Goal: Find contact information: Find contact information

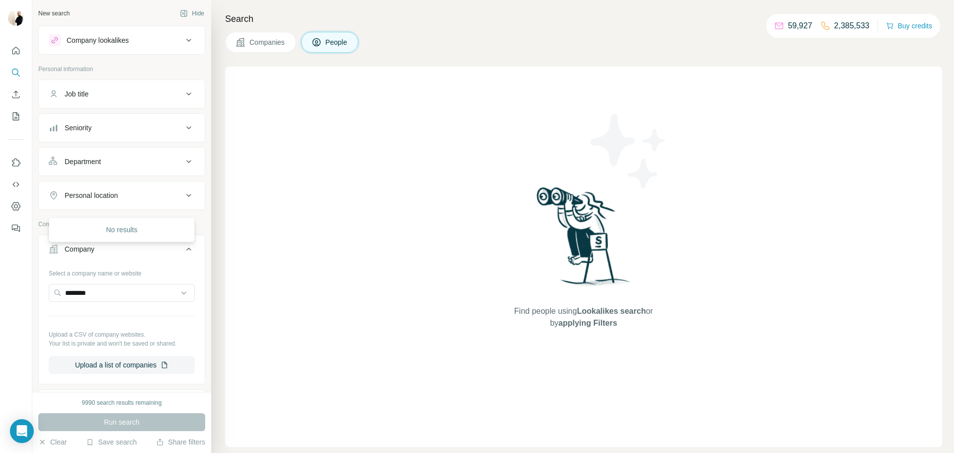
scroll to position [86, 0]
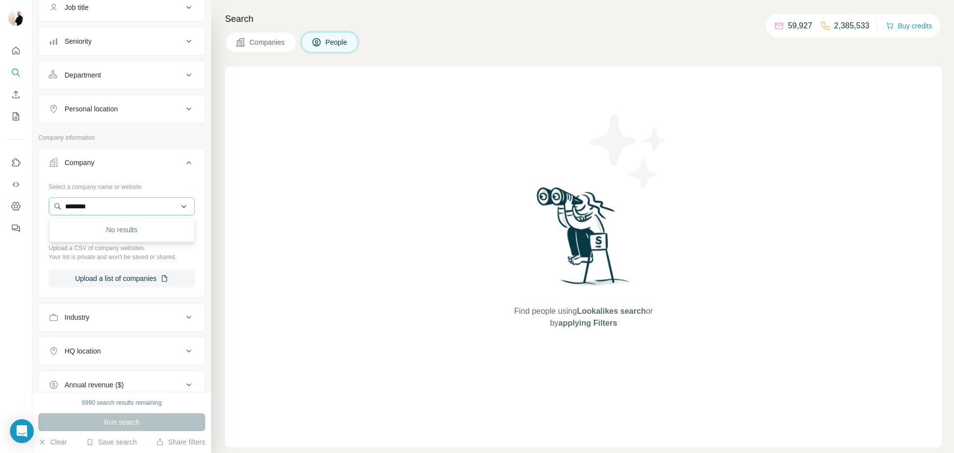
click at [110, 202] on input "********" at bounding box center [122, 206] width 146 height 18
type input "**********"
click at [112, 242] on p "[DOMAIN_NAME]" at bounding box center [104, 238] width 55 height 9
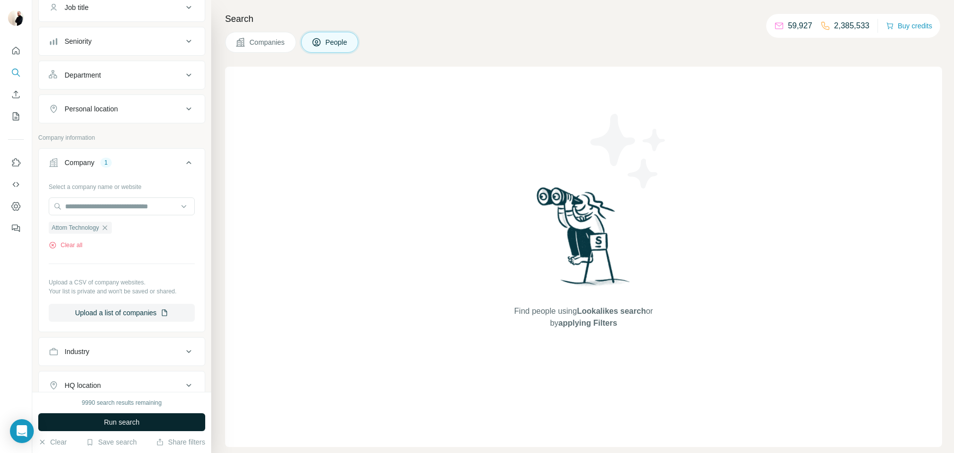
click at [136, 419] on span "Run search" at bounding box center [122, 422] width 36 height 10
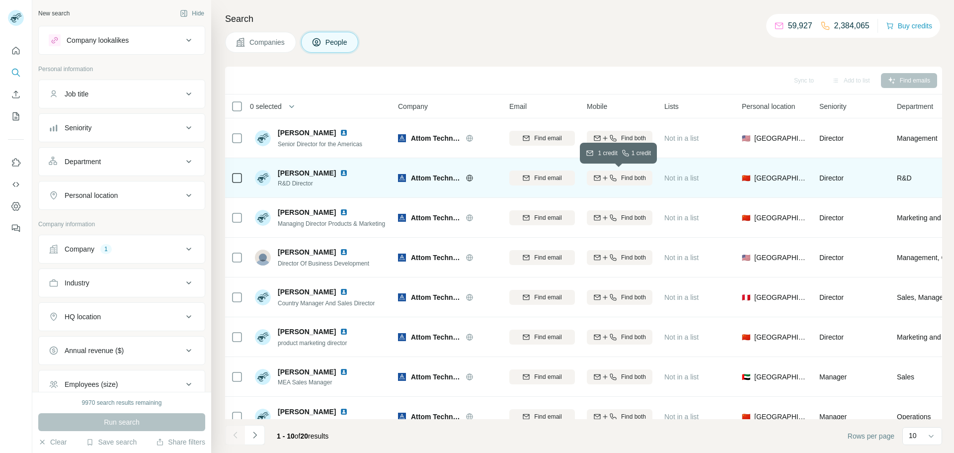
click at [641, 181] on span "Find both" at bounding box center [633, 177] width 25 height 9
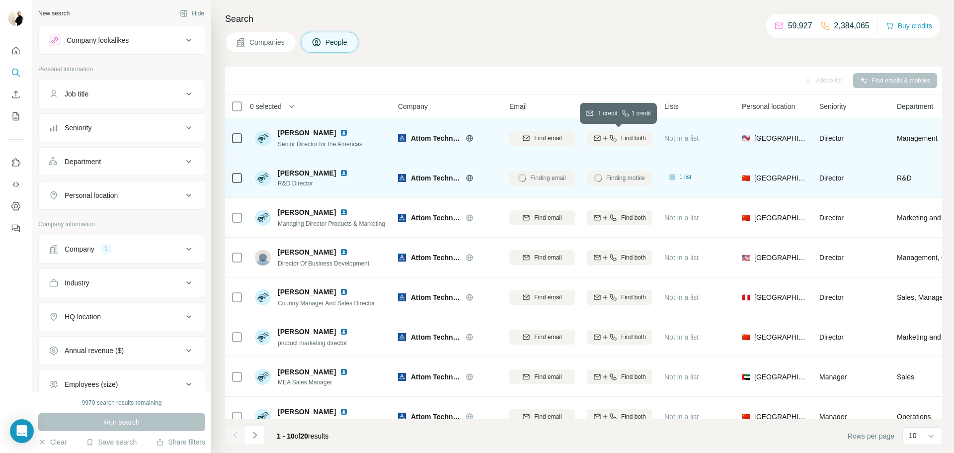
click at [607, 137] on icon "button" at bounding box center [605, 138] width 8 height 8
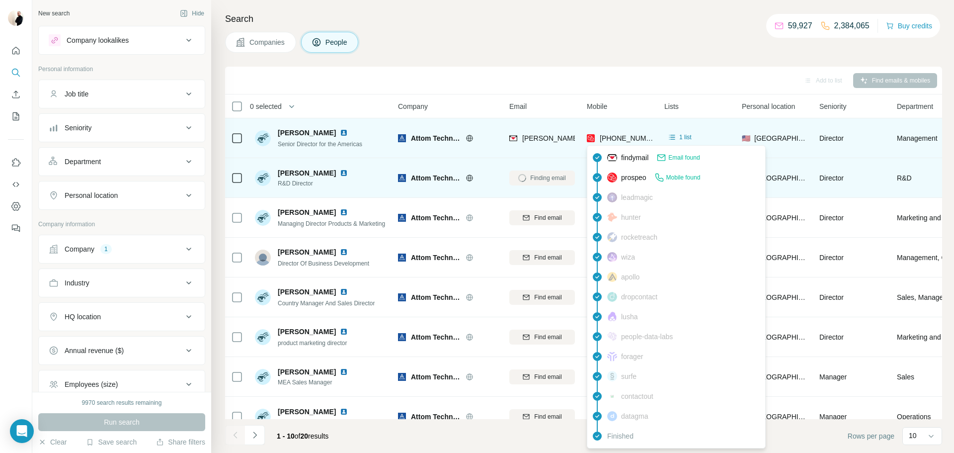
click at [624, 135] on span "+13057663666" at bounding box center [631, 138] width 63 height 8
copy tr "+13057663666"
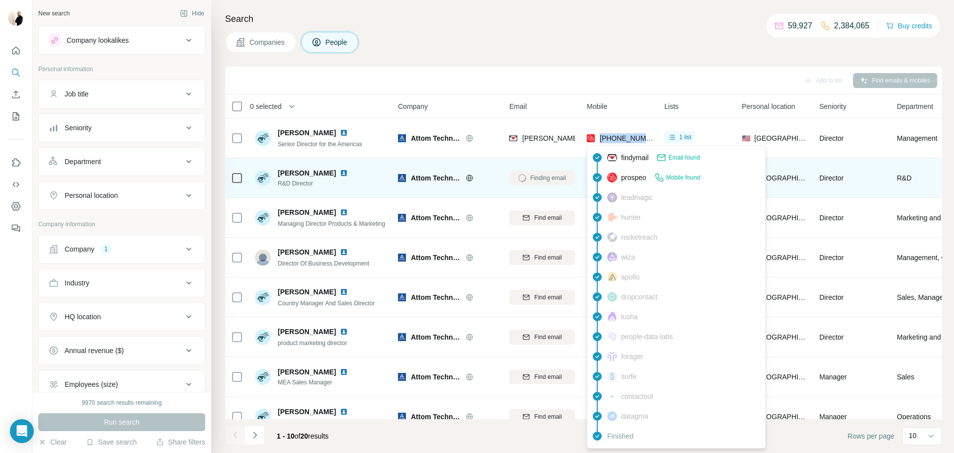
copy tr "+13057663666"
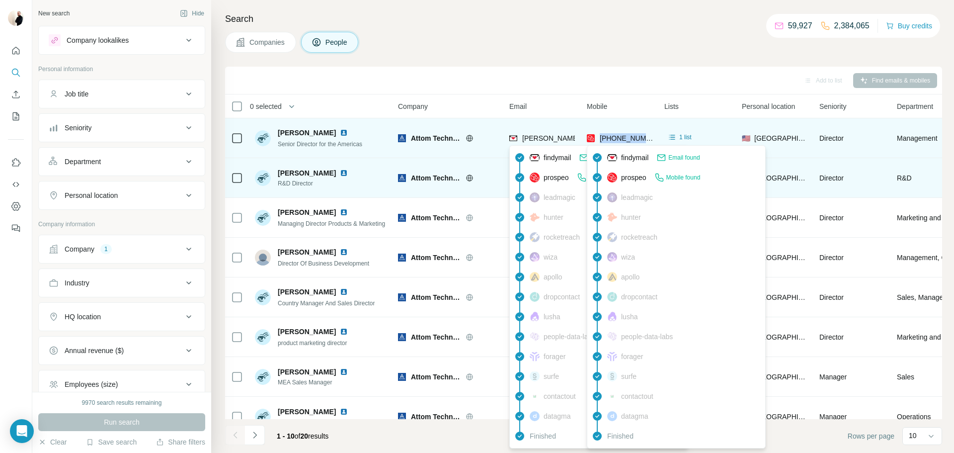
click at [557, 136] on span "camilo.vidal@attom.tech" at bounding box center [638, 138] width 233 height 8
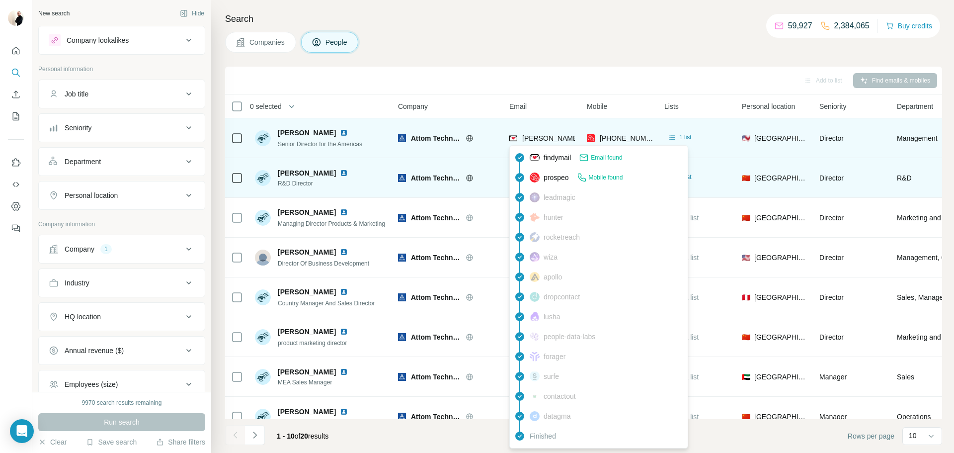
click at [557, 136] on span "camilo.vidal@attom.tech" at bounding box center [638, 138] width 233 height 8
click at [292, 131] on span "Camilo Vidal" at bounding box center [307, 133] width 58 height 10
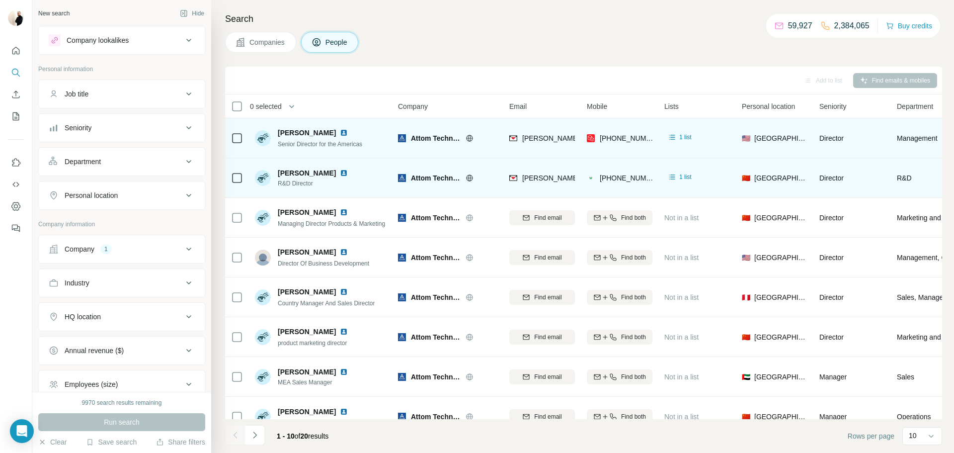
click at [292, 131] on span "Camilo Vidal" at bounding box center [307, 133] width 58 height 10
copy span "Camilo Vidal"
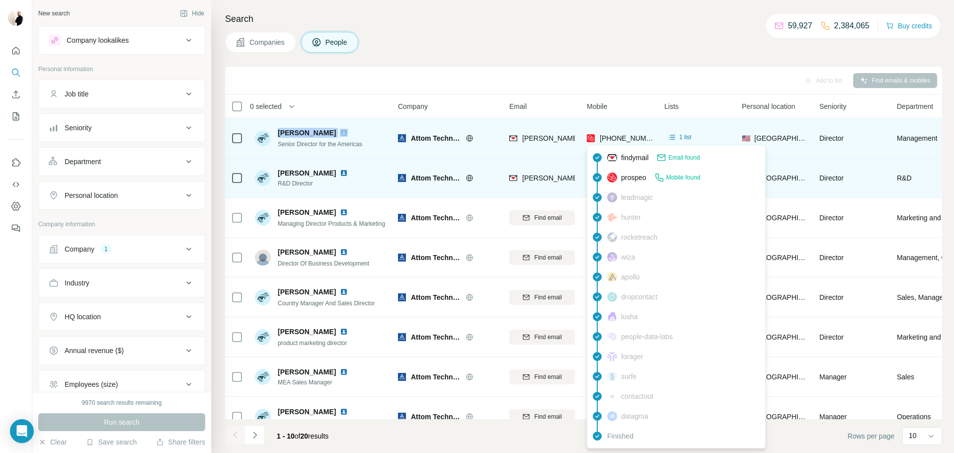
click at [611, 140] on span "+13057663666" at bounding box center [631, 138] width 63 height 8
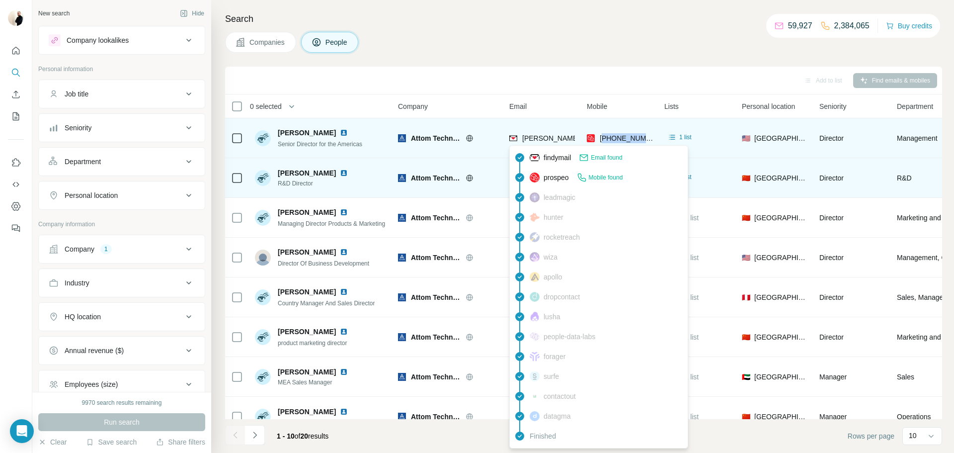
click at [559, 139] on span "camilo.vidal@attom.tech" at bounding box center [638, 138] width 233 height 8
copy span "camilo.vidal@attom.tech"
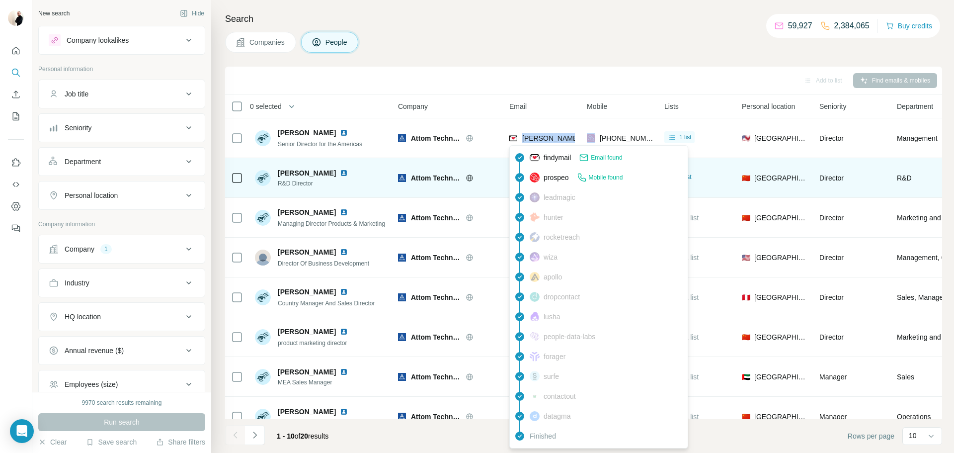
click at [568, 103] on div "Email" at bounding box center [543, 105] width 66 height 11
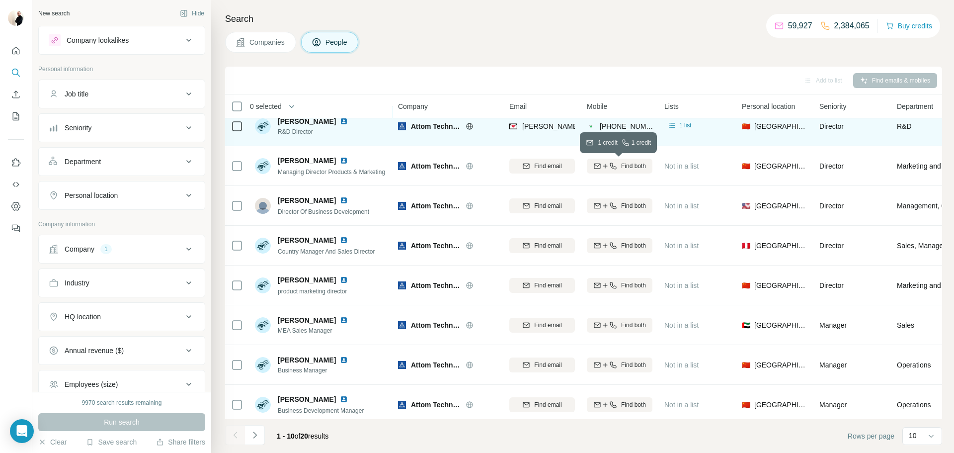
scroll to position [52, 0]
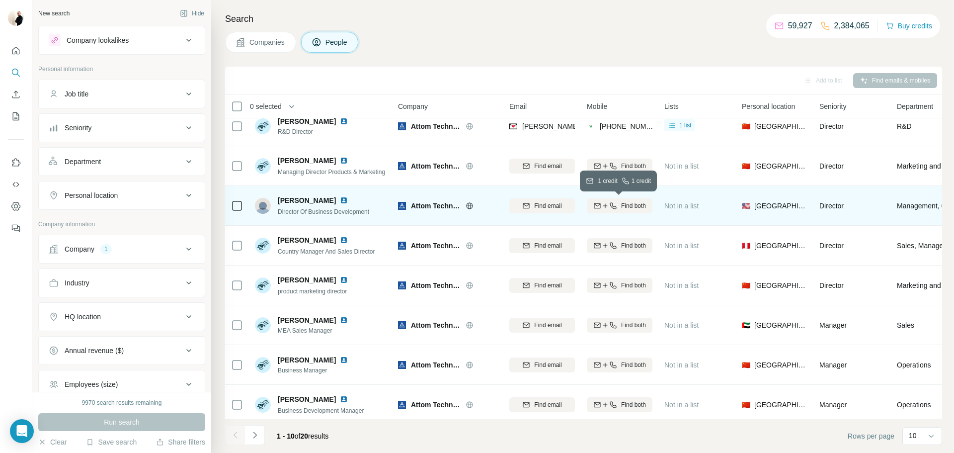
click at [646, 211] on button "Find both" at bounding box center [620, 205] width 66 height 15
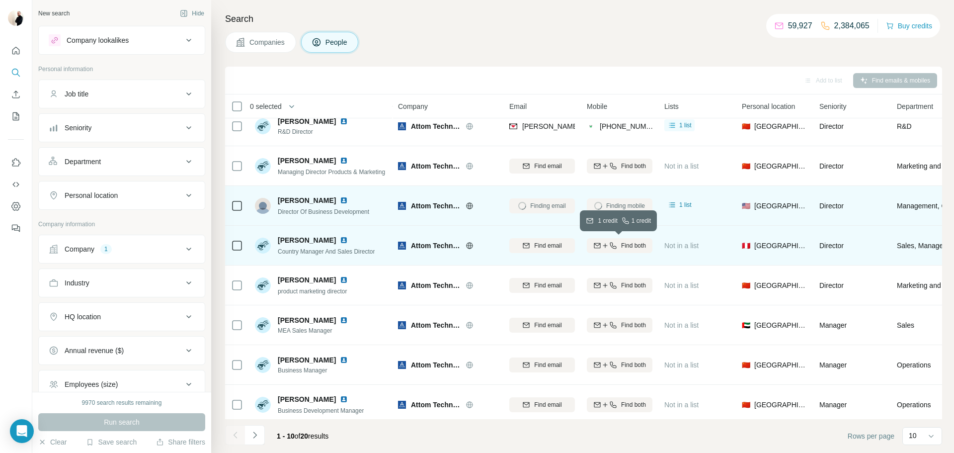
click at [637, 242] on span "Find both" at bounding box center [633, 245] width 25 height 9
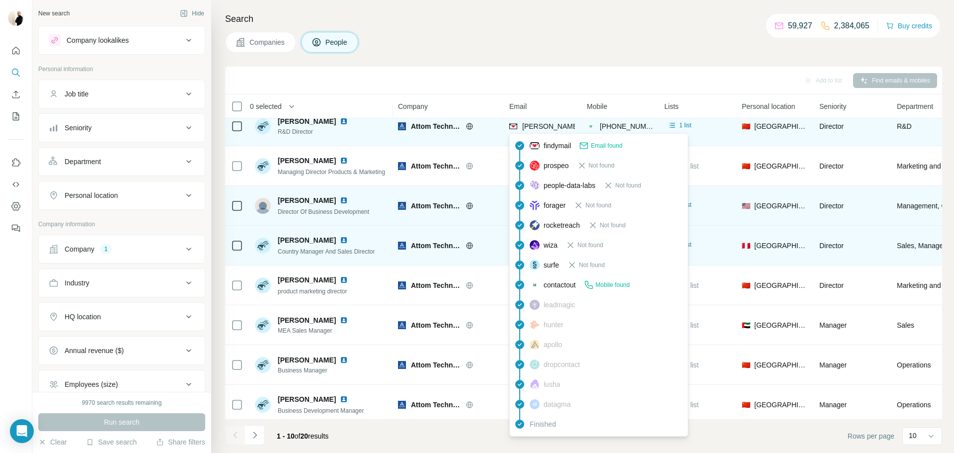
click at [542, 126] on span "colin.wang@attom.tech" at bounding box center [666, 126] width 288 height 8
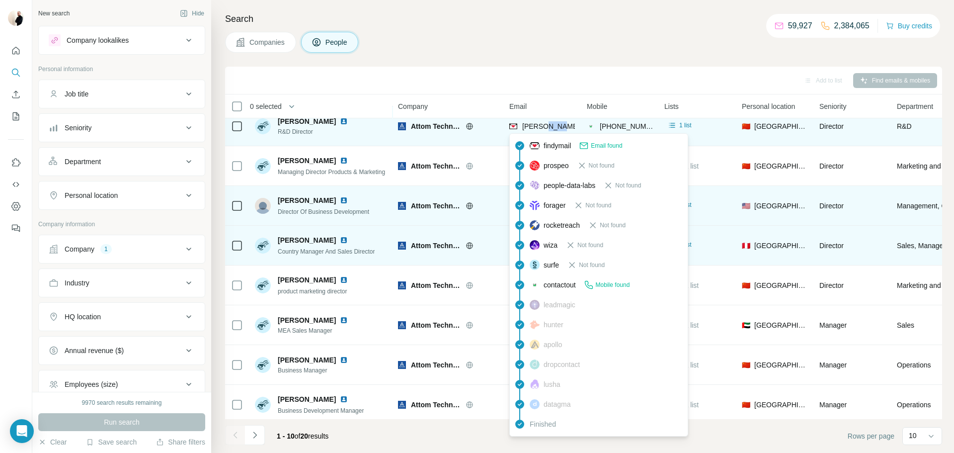
click at [542, 126] on span "colin.wang@attom.tech" at bounding box center [666, 126] width 288 height 8
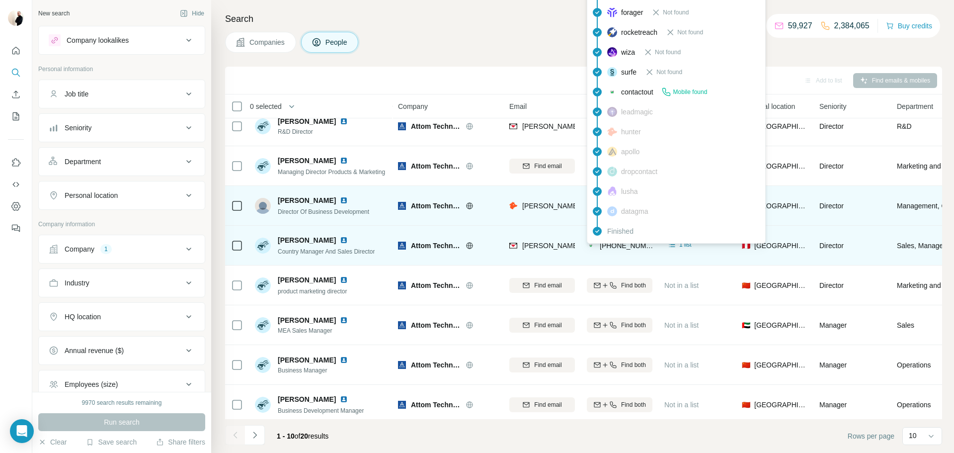
click at [632, 244] on span "+525529440954" at bounding box center [631, 246] width 63 height 8
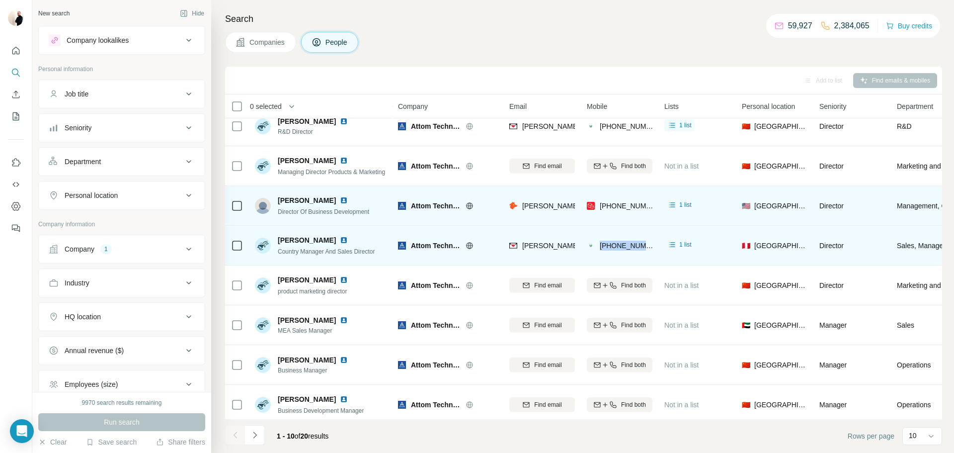
copy tr "+525529440954"
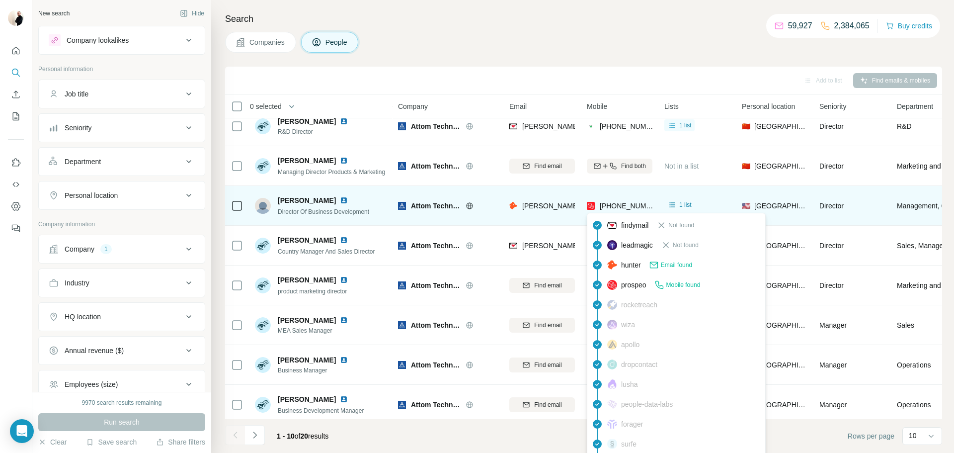
click at [630, 205] on span "+15107602540" at bounding box center [631, 206] width 63 height 8
copy tr "+15107602540"
click at [602, 198] on div "+15107602540" at bounding box center [620, 205] width 66 height 27
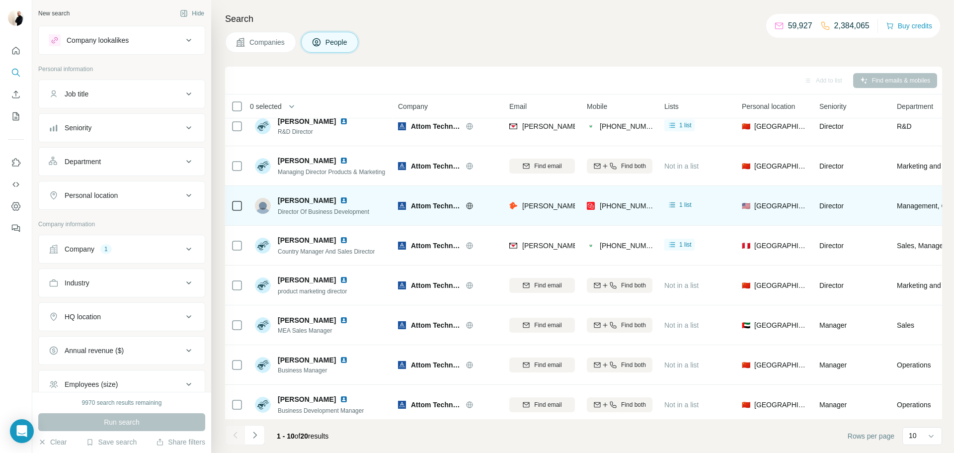
scroll to position [97, 0]
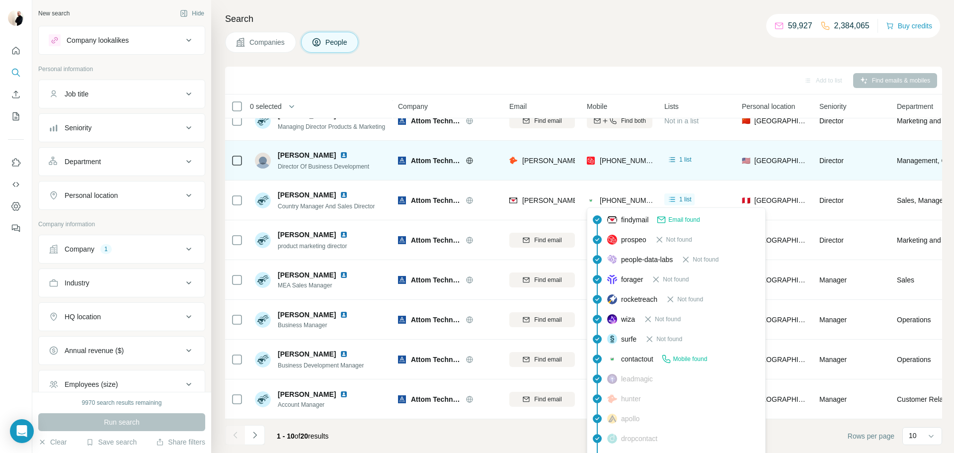
click at [602, 198] on span "+525529440954" at bounding box center [631, 200] width 63 height 8
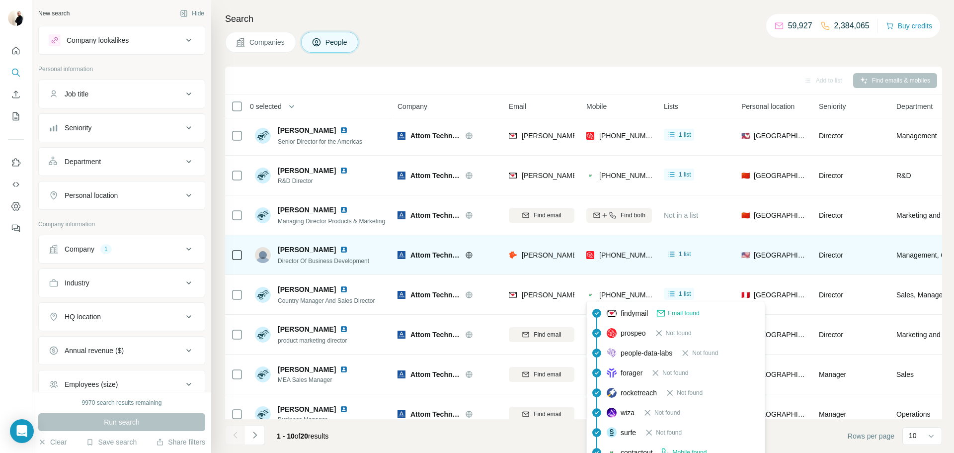
scroll to position [1, 0]
